Goal: Participate in discussion: Engage in conversation with other users on a specific topic

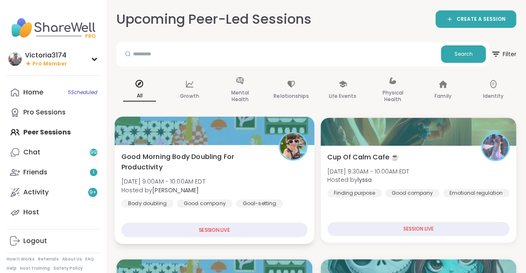
click at [198, 175] on div "Good Morning Body Doubling For Productivity Tue, Sep 09 | 9:00AM - 10:00AM EDT …" at bounding box center [214, 179] width 186 height 56
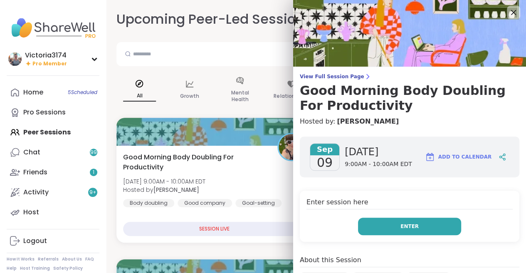
click at [408, 225] on span "Enter" at bounding box center [409, 225] width 18 height 7
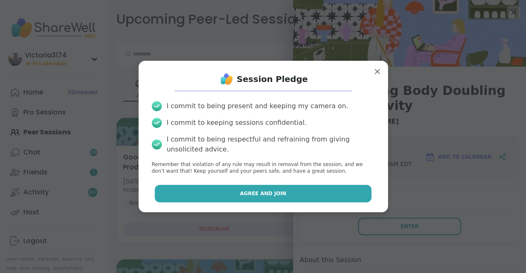
click at [290, 194] on button "Agree and Join" at bounding box center [263, 193] width 217 height 17
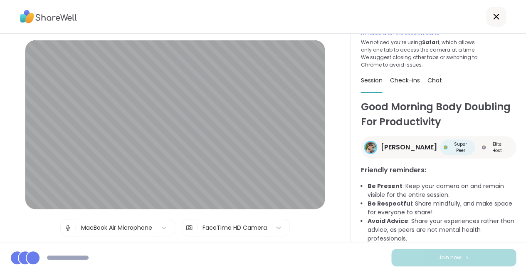
scroll to position [37, 0]
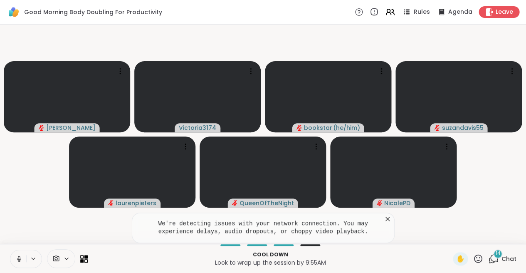
click at [22, 257] on icon at bounding box center [18, 258] width 7 height 7
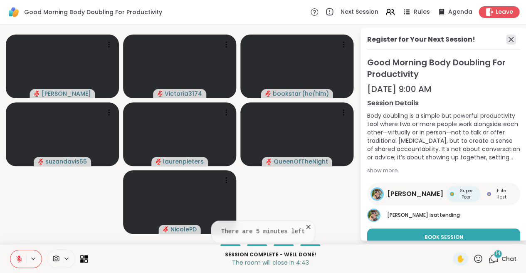
click at [509, 39] on icon at bounding box center [511, 40] width 10 height 10
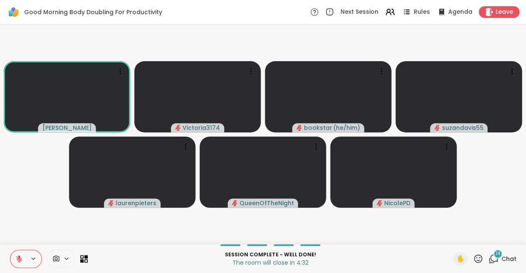
click at [20, 259] on icon at bounding box center [19, 259] width 6 height 6
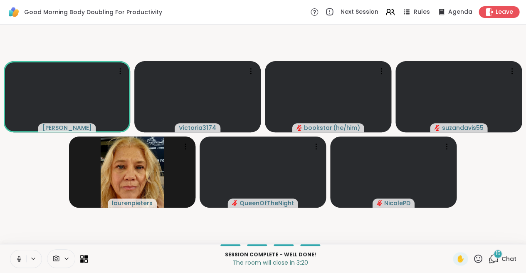
click at [18, 255] on icon at bounding box center [18, 258] width 7 height 7
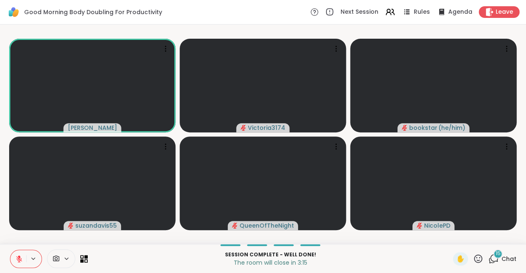
click at [18, 255] on icon at bounding box center [19, 256] width 2 height 3
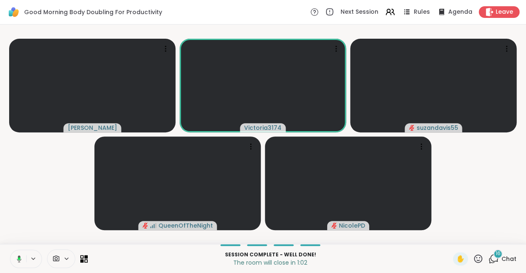
click at [19, 259] on icon at bounding box center [19, 258] width 2 height 3
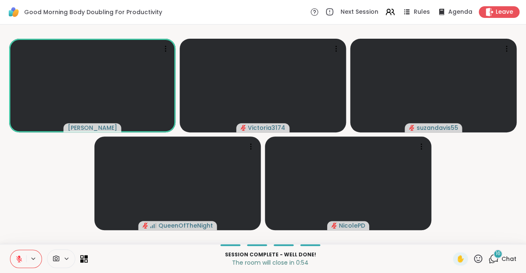
click at [19, 255] on icon at bounding box center [18, 258] width 7 height 7
click at [17, 257] on icon at bounding box center [18, 258] width 7 height 7
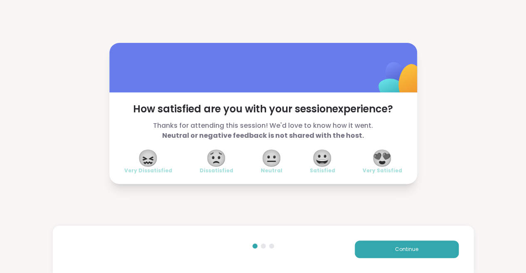
click at [381, 158] on span "😍" at bounding box center [382, 158] width 21 height 15
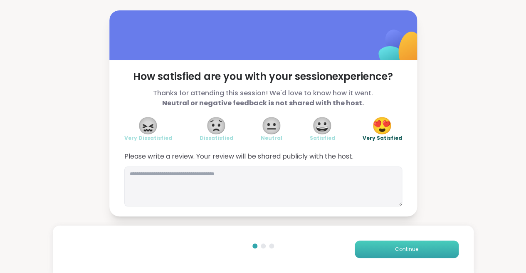
click at [382, 246] on button "Continue" at bounding box center [407, 248] width 104 height 17
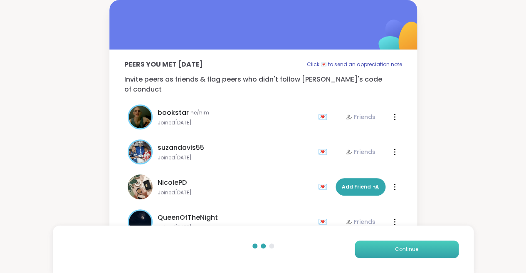
click at [386, 248] on button "Continue" at bounding box center [407, 248] width 104 height 17
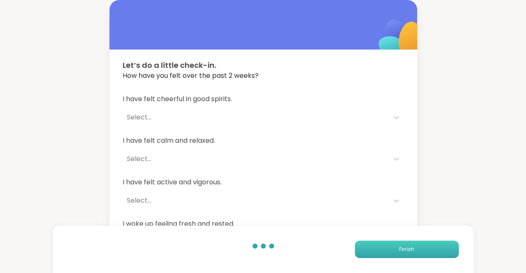
click at [389, 249] on button "Finish" at bounding box center [407, 248] width 104 height 17
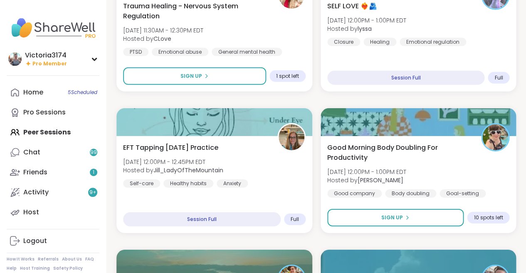
scroll to position [576, 0]
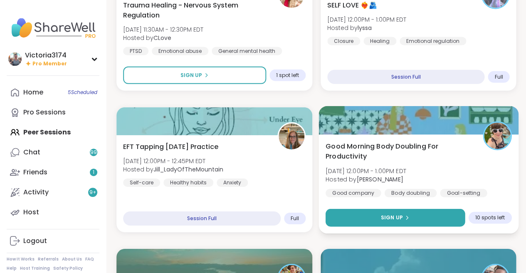
click at [387, 216] on span "Sign Up" at bounding box center [391, 217] width 22 height 7
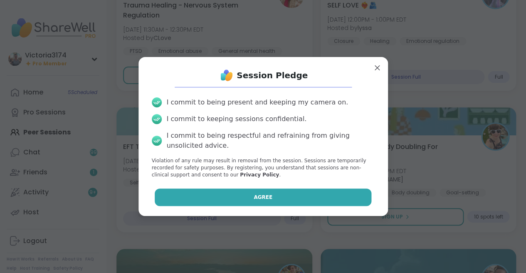
click at [308, 194] on button "Agree" at bounding box center [263, 196] width 217 height 17
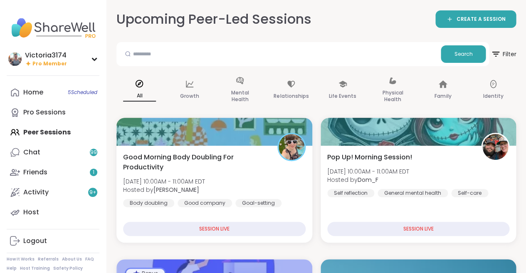
scroll to position [0, 0]
click at [39, 95] on div "Home 5 Scheduled" at bounding box center [33, 92] width 20 height 9
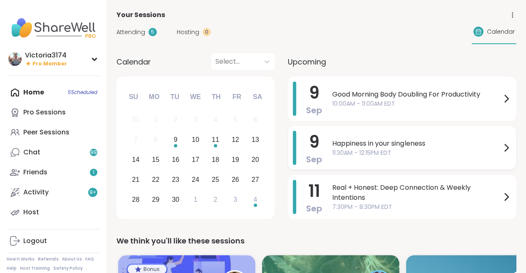
click at [416, 143] on span "Happiness in your singleness" at bounding box center [416, 143] width 169 height 10
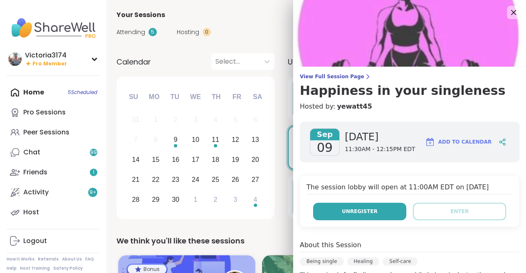
click at [353, 205] on button "Unregister" at bounding box center [359, 211] width 93 height 17
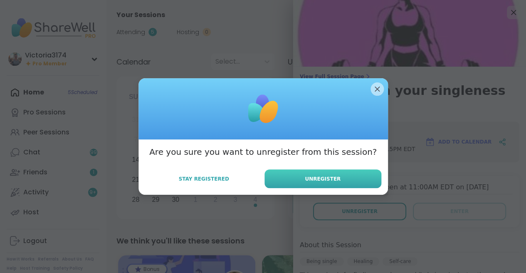
click at [322, 178] on span "Unregister" at bounding box center [323, 178] width 36 height 7
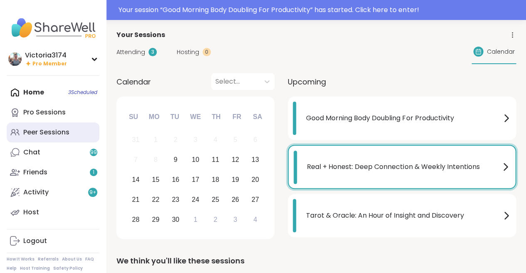
click at [36, 136] on div "Peer Sessions" at bounding box center [46, 132] width 46 height 9
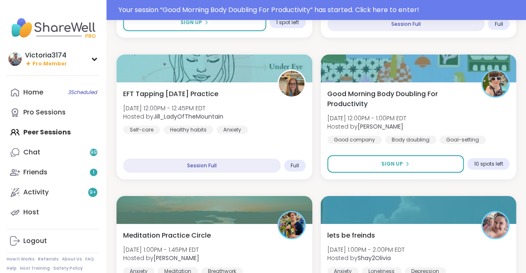
scroll to position [649, 0]
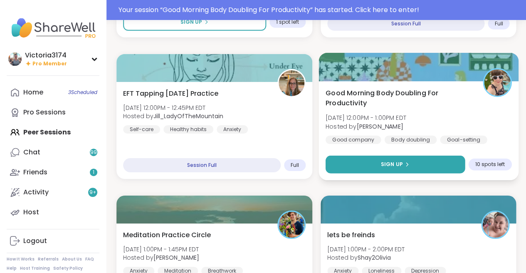
click at [375, 164] on button "Sign Up" at bounding box center [394, 165] width 139 height 18
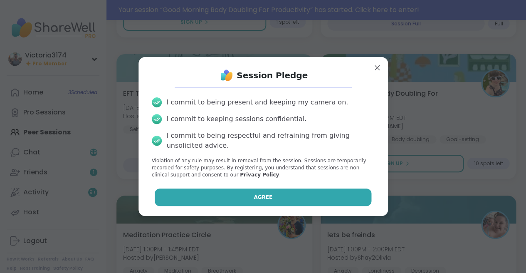
click at [300, 193] on button "Agree" at bounding box center [263, 196] width 217 height 17
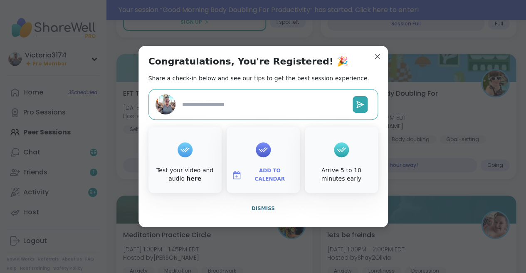
type textarea "*"
click at [264, 205] on span "Dismiss" at bounding box center [262, 208] width 23 height 6
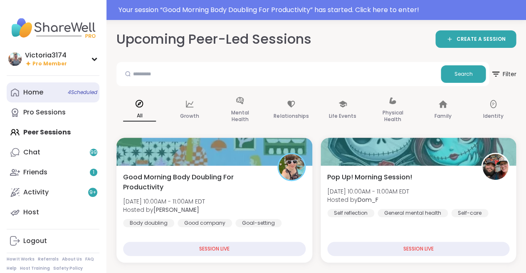
scroll to position [0, 0]
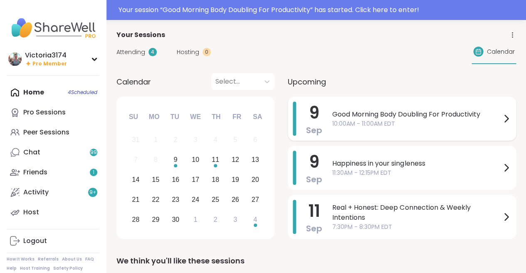
click at [382, 115] on span "Good Morning Body Doubling For Productivity" at bounding box center [416, 114] width 169 height 10
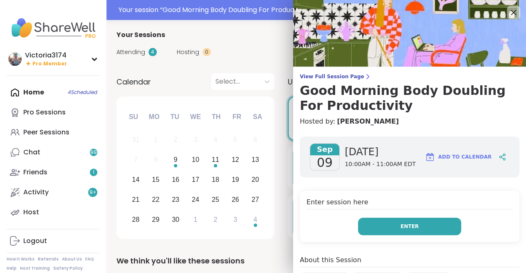
click at [375, 224] on button "Enter" at bounding box center [409, 225] width 103 height 17
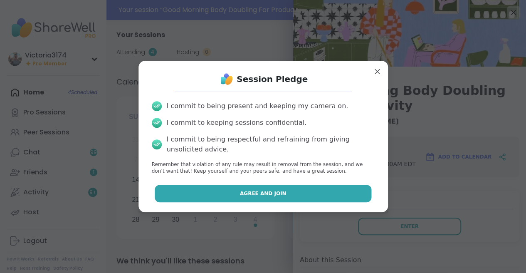
click at [304, 193] on button "Agree and Join" at bounding box center [263, 193] width 217 height 17
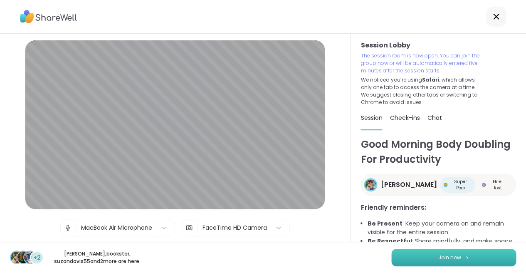
click at [435, 255] on button "Join now" at bounding box center [453, 257] width 125 height 17
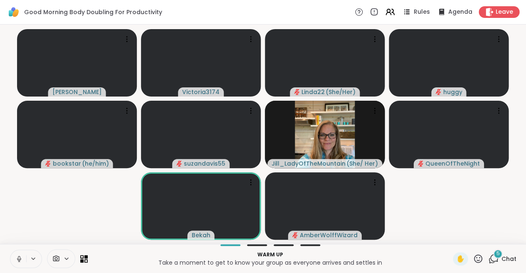
click at [478, 257] on icon at bounding box center [478, 258] width 10 height 10
click at [489, 235] on span "🌟" at bounding box center [490, 237] width 8 height 10
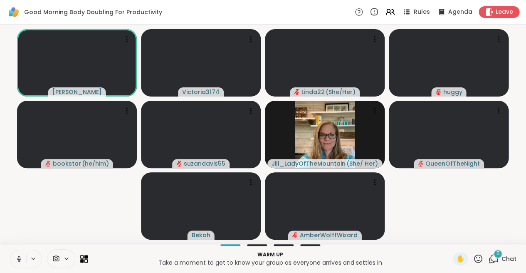
click at [478, 255] on icon at bounding box center [478, 258] width 8 height 8
click at [453, 237] on span "❤️" at bounding box center [454, 237] width 8 height 10
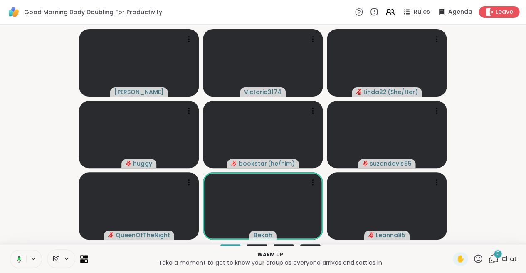
click at [17, 259] on icon at bounding box center [19, 258] width 5 height 7
click at [479, 259] on icon at bounding box center [478, 258] width 10 height 10
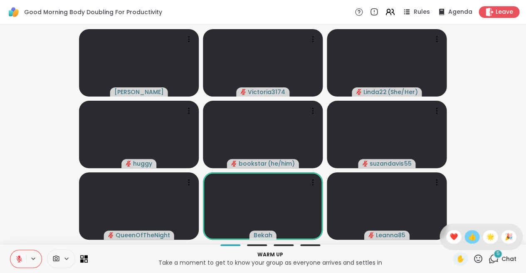
click at [474, 237] on span "👍" at bounding box center [472, 237] width 8 height 10
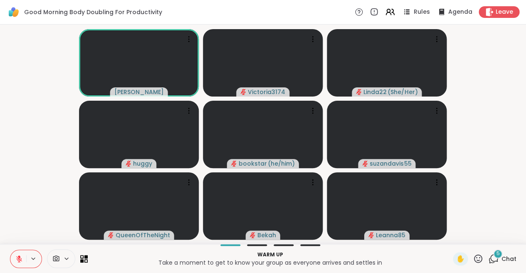
click at [478, 256] on icon at bounding box center [478, 258] width 10 height 10
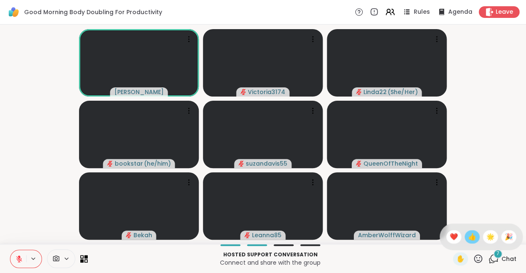
click at [470, 235] on span "👍" at bounding box center [472, 237] width 8 height 10
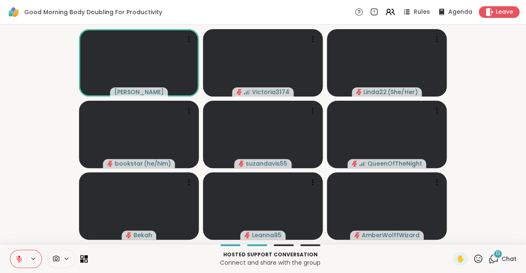
click at [496, 258] on icon at bounding box center [493, 258] width 10 height 10
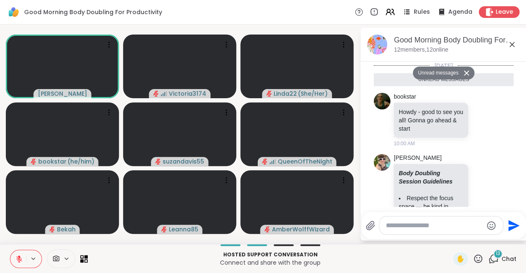
scroll to position [1392, 0]
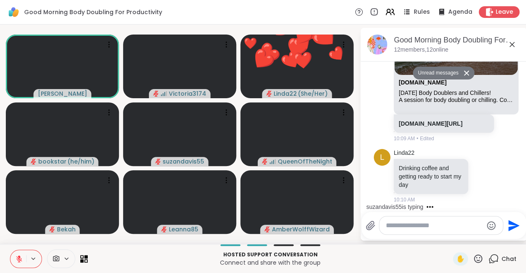
click at [412, 232] on div at bounding box center [441, 225] width 124 height 18
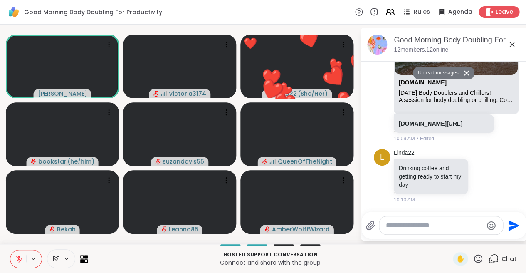
click at [399, 227] on textarea "Type your message" at bounding box center [434, 225] width 97 height 8
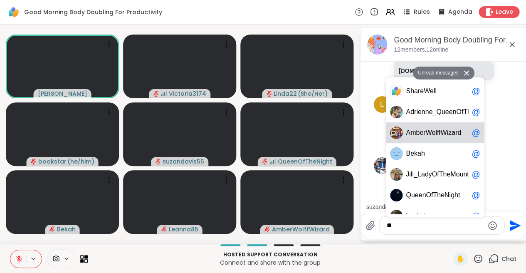
scroll to position [1425, 0]
click at [436, 134] on span "mberWolffWiz" at bounding box center [430, 132] width 41 height 8
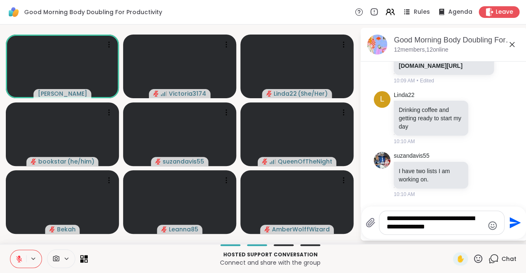
scroll to position [1442, 0]
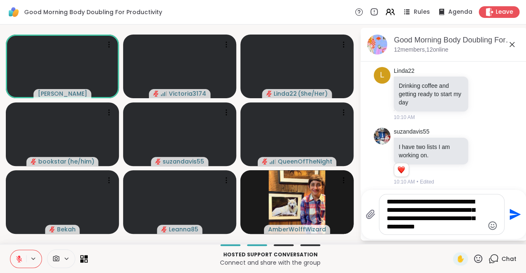
type textarea "**********"
click at [513, 210] on icon "Send" at bounding box center [513, 214] width 13 height 13
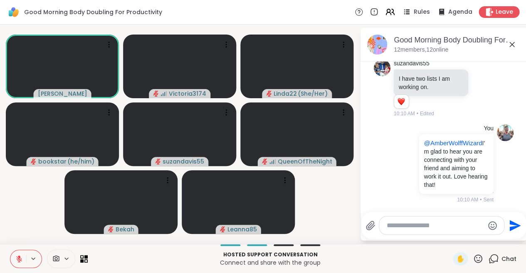
scroll to position [1533, 0]
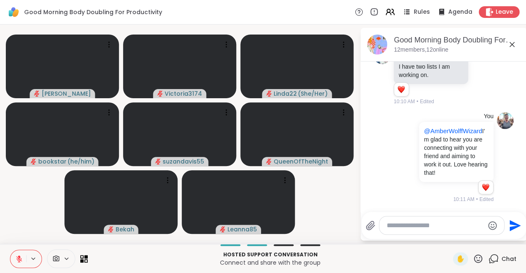
click at [392, 224] on textarea "Type your message" at bounding box center [435, 225] width 97 height 8
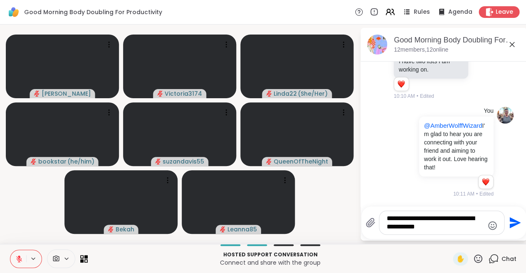
type textarea "**********"
click at [511, 220] on icon "Send" at bounding box center [514, 222] width 11 height 11
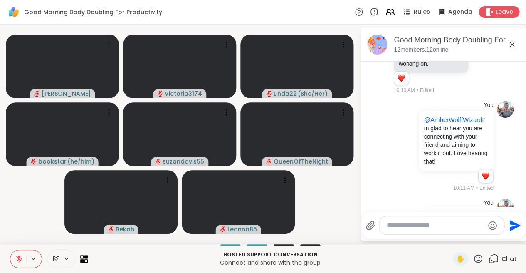
scroll to position [1586, 0]
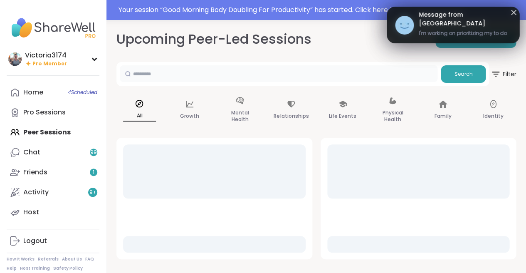
click at [210, 72] on input "text" at bounding box center [279, 73] width 318 height 17
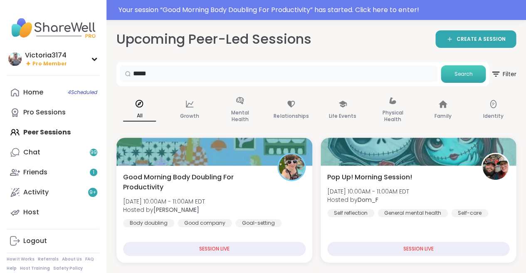
type input "*****"
click at [458, 74] on span "Search" at bounding box center [463, 73] width 18 height 7
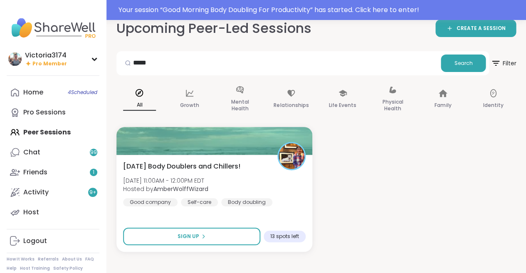
scroll to position [12, 0]
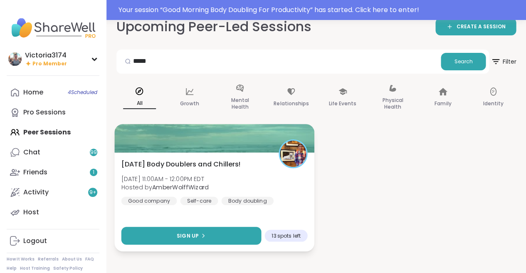
click at [215, 232] on button "Sign Up" at bounding box center [191, 236] width 140 height 18
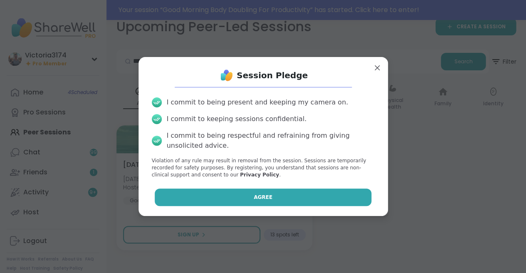
click at [261, 198] on span "Agree" at bounding box center [263, 196] width 19 height 7
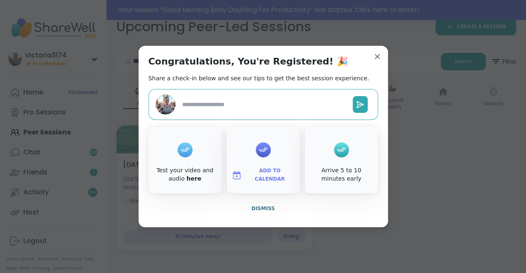
type textarea "*"
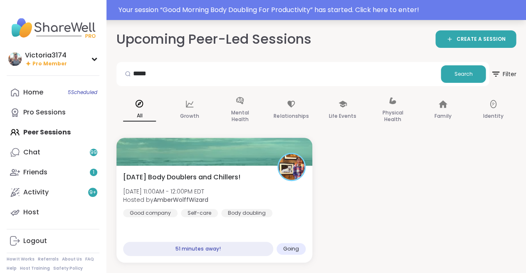
scroll to position [0, 0]
